Goal: Find specific page/section: Find specific page/section

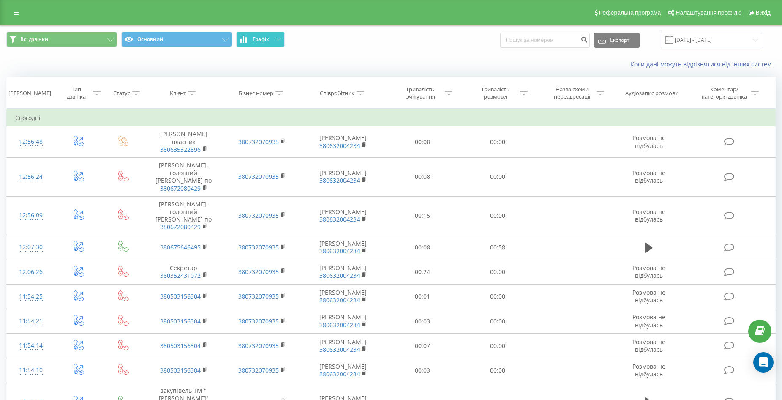
click at [272, 39] on button "Графік" at bounding box center [260, 39] width 49 height 15
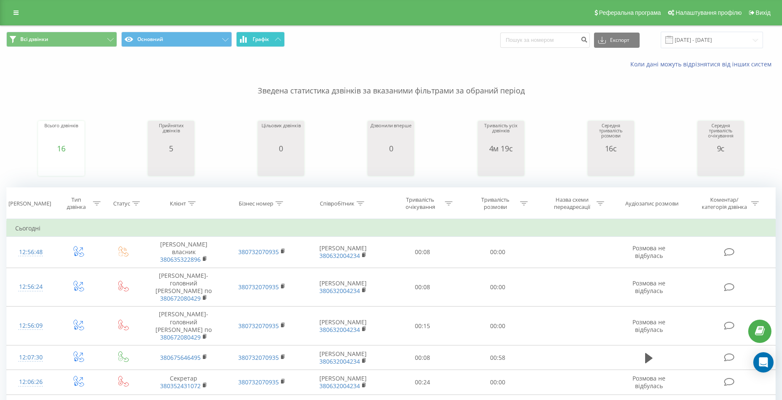
click at [272, 39] on button "Графік" at bounding box center [260, 39] width 49 height 15
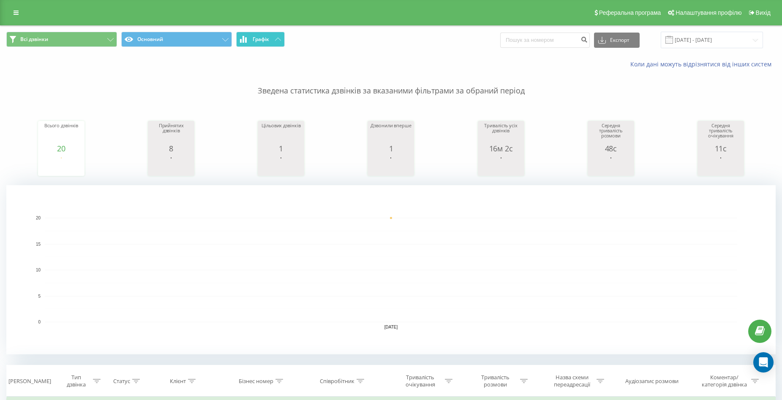
click at [273, 40] on button "Графік" at bounding box center [260, 39] width 49 height 15
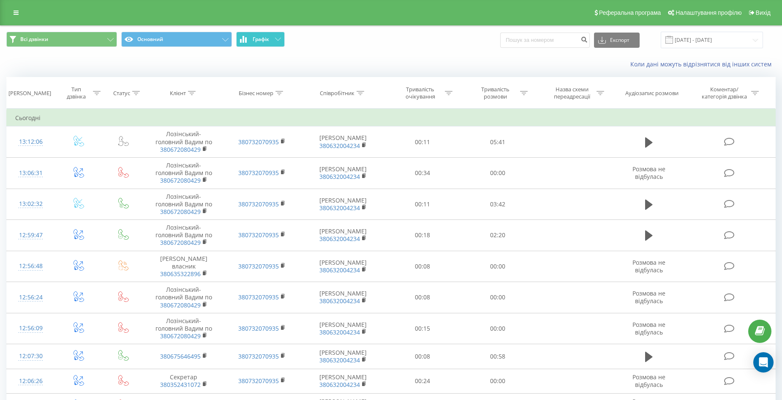
click at [264, 43] on button "Графік" at bounding box center [260, 39] width 49 height 15
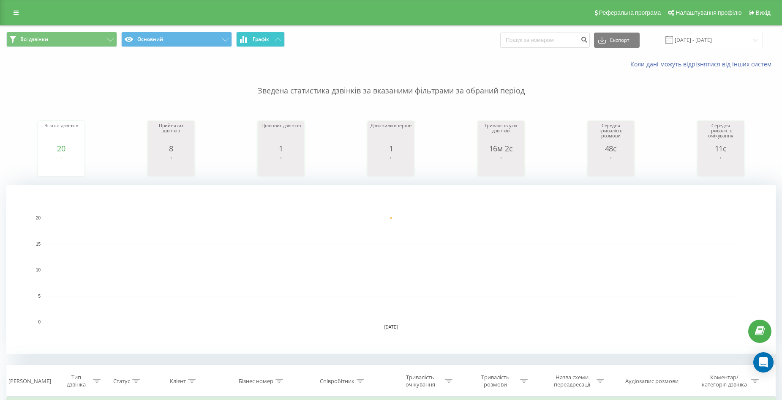
click at [268, 42] on span "Графік" at bounding box center [261, 39] width 16 height 6
